Goal: Task Accomplishment & Management: Complete application form

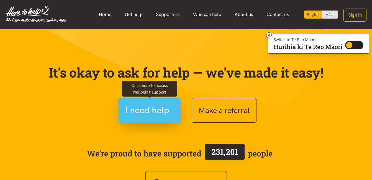
click at [160, 110] on span "I need help" at bounding box center [147, 110] width 44 height 14
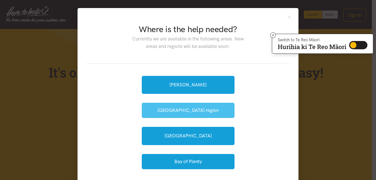
click at [187, 109] on button "[GEOGRAPHIC_DATA] region" at bounding box center [188, 110] width 93 height 15
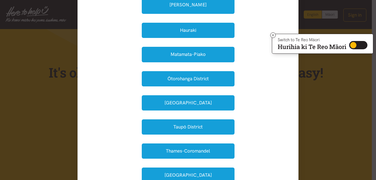
scroll to position [94, 0]
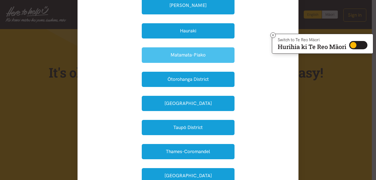
click at [186, 55] on button "Matamata-Piako" at bounding box center [188, 54] width 93 height 15
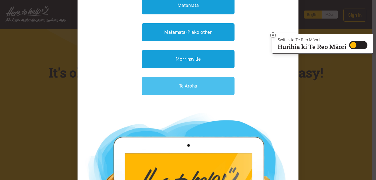
click at [180, 87] on link "Te Aroha" at bounding box center [188, 86] width 93 height 18
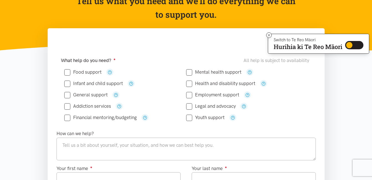
scroll to position [67, 0]
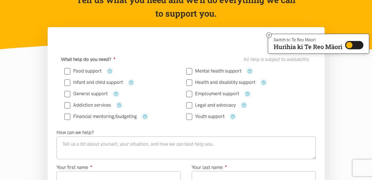
click at [66, 72] on input "Food support" at bounding box center [82, 71] width 37 height 5
checkbox input "true"
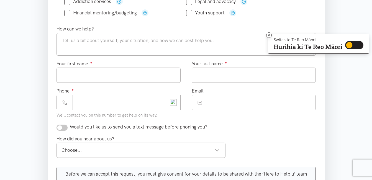
scroll to position [176, 0]
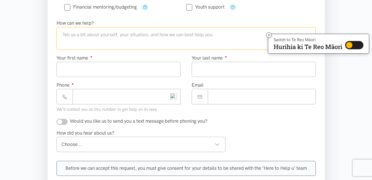
click at [68, 37] on textarea at bounding box center [185, 38] width 259 height 23
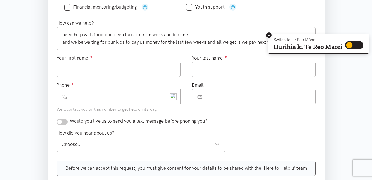
click at [267, 35] on icon at bounding box center [269, 35] width 4 height 4
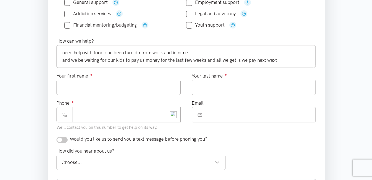
scroll to position [149, 0]
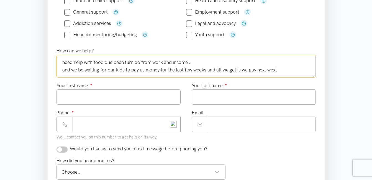
click at [275, 70] on textarea "need help with food due been turn do from work and income . and we be waiting f…" at bounding box center [185, 66] width 259 height 23
click at [276, 70] on textarea "need help with food due been turn do from work and income . and we be waiting f…" at bounding box center [185, 66] width 259 height 23
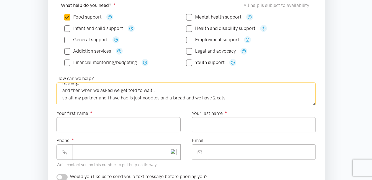
scroll to position [22, 0]
click at [229, 99] on textarea "need help with food due been turn do from work and income . and we be waiting f…" at bounding box center [185, 93] width 259 height 23
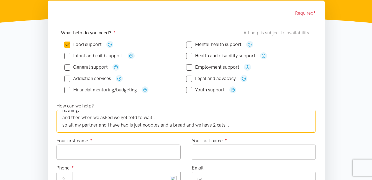
scroll to position [93, 0]
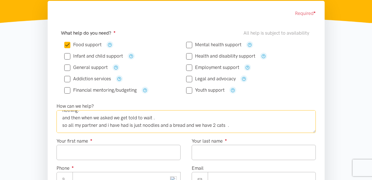
type textarea "need help with food due been turn do from work and income . and we be waiting f…"
click at [86, 154] on input "Your first name ●" at bounding box center [118, 152] width 124 height 15
type input "****"
type input "*******"
type input "**********"
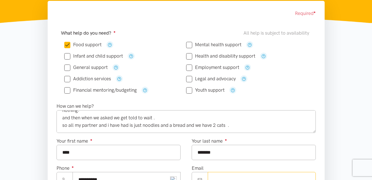
type input "**********"
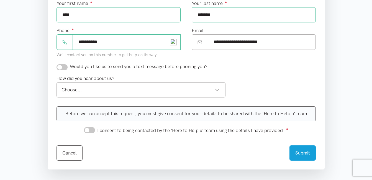
scroll to position [235, 0]
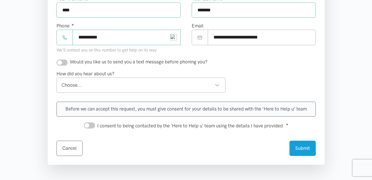
click at [31, 91] on section "Required ● What help do you need? ● All help is subject to availability Food su…" at bounding box center [186, 29] width 372 height 341
click at [218, 86] on div "Choose..." at bounding box center [140, 84] width 158 height 7
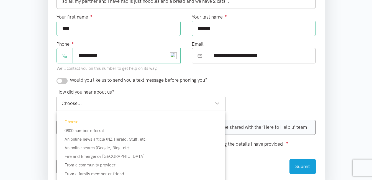
scroll to position [208, 0]
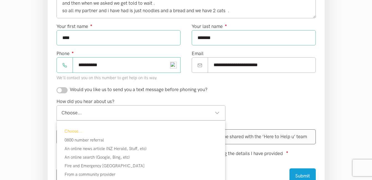
click at [64, 91] on input "checkbox" at bounding box center [61, 90] width 11 height 6
checkbox input "true"
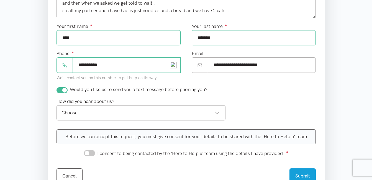
click at [217, 114] on div "Choose..." at bounding box center [140, 112] width 158 height 7
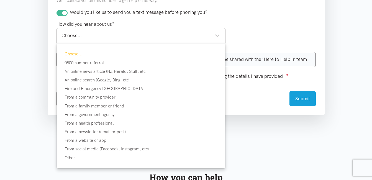
scroll to position [290, 0]
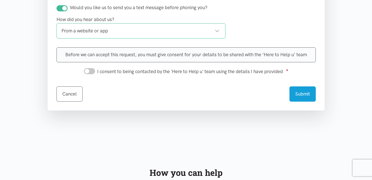
click at [217, 33] on div "From a website or app" at bounding box center [140, 30] width 158 height 7
click at [268, 98] on div "Cancel Submit" at bounding box center [185, 91] width 259 height 22
click at [93, 73] on input "I consent to being contacted by the 'Here to Help u' team using the details I h…" at bounding box center [89, 71] width 11 height 6
checkbox input "true"
click at [307, 95] on button "Submit" at bounding box center [302, 92] width 26 height 15
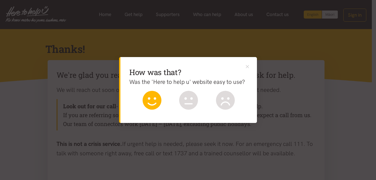
click at [157, 103] on icon at bounding box center [151, 100] width 19 height 19
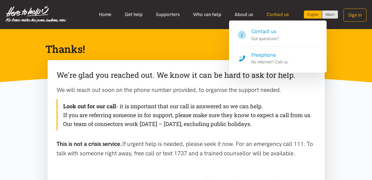
click at [275, 18] on link "Contact us" at bounding box center [278, 15] width 36 height 12
